Goal: Task Accomplishment & Management: Use online tool/utility

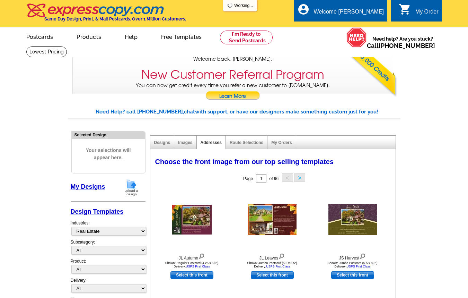
select select "785"
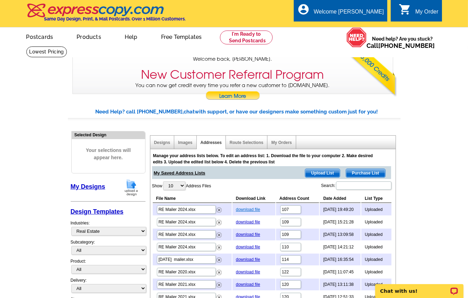
click at [251, 210] on link "download file" at bounding box center [248, 209] width 24 height 5
click at [303, 6] on div "local_phone Same Day Design, Print, & Mail Postcards. Over 1 Million Customers.…" at bounding box center [234, 14] width 416 height 26
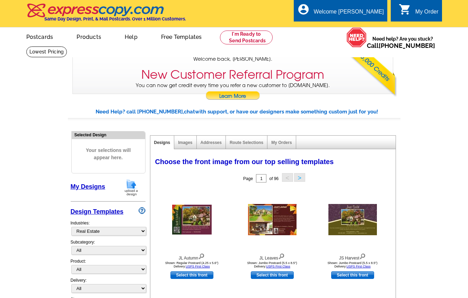
select select "785"
click at [286, 142] on link "My Orders" at bounding box center [281, 142] width 20 height 5
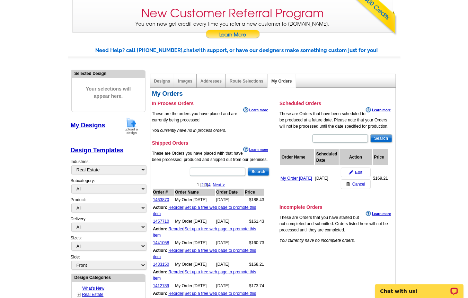
scroll to position [74, 0]
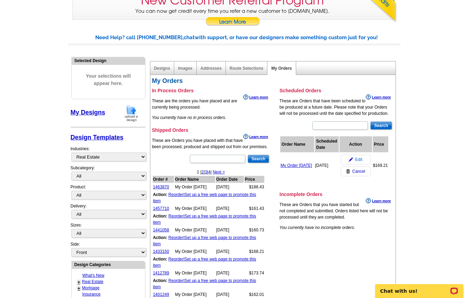
click at [358, 160] on span "Edit" at bounding box center [358, 159] width 7 height 6
